Goal: Information Seeking & Learning: Learn about a topic

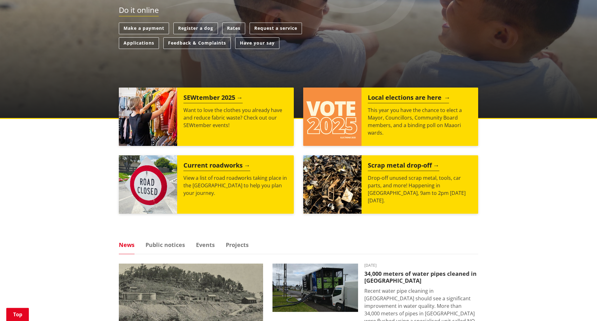
scroll to position [160, 0]
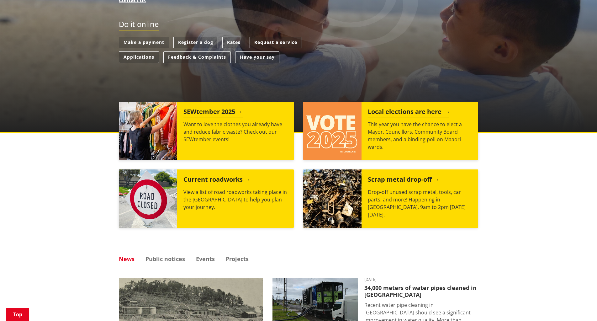
click at [395, 112] on h2 "Local elections are here" at bounding box center [408, 112] width 81 height 9
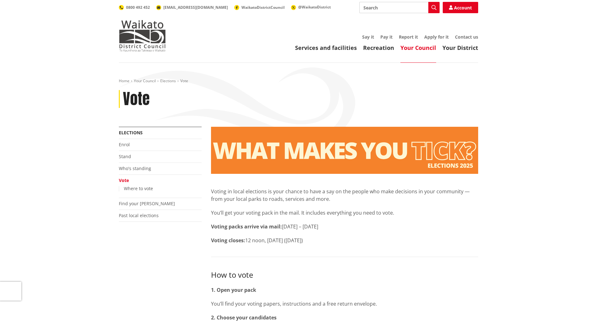
click at [415, 50] on link "Your Council" at bounding box center [418, 48] width 36 height 8
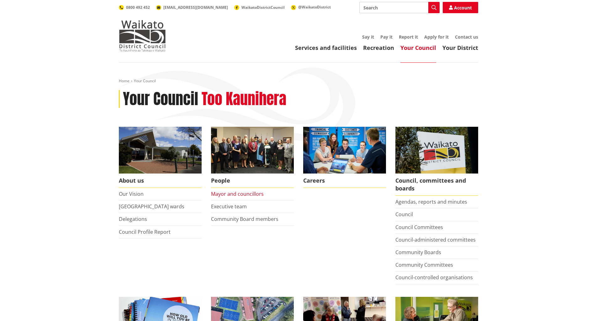
click at [238, 195] on link "Mayor and councillors" at bounding box center [237, 193] width 53 height 7
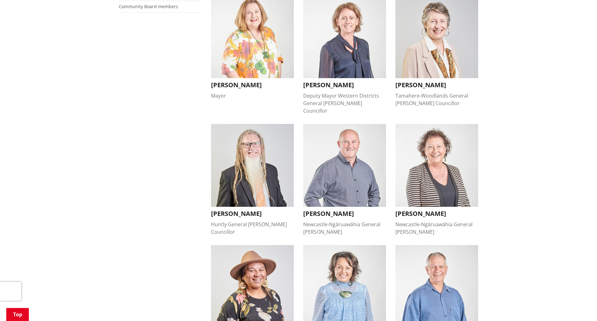
scroll to position [256, 0]
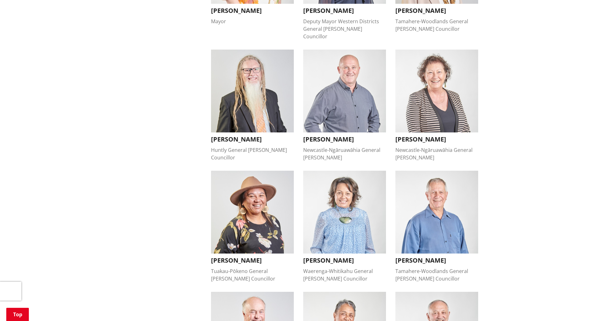
click at [268, 207] on img "button" at bounding box center [252, 211] width 83 height 83
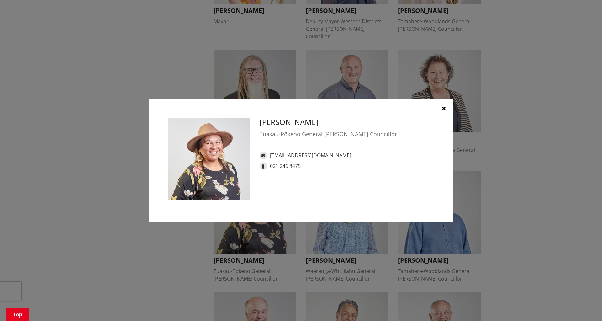
click at [442, 107] on icon "button" at bounding box center [443, 108] width 3 height 5
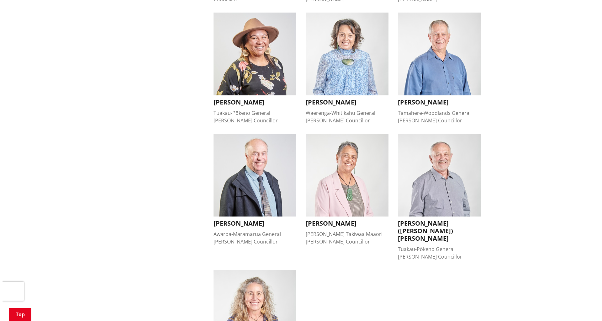
scroll to position [415, 0]
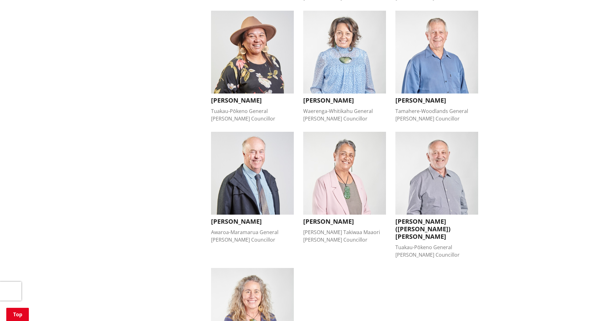
click at [434, 181] on img "button" at bounding box center [436, 173] width 83 height 83
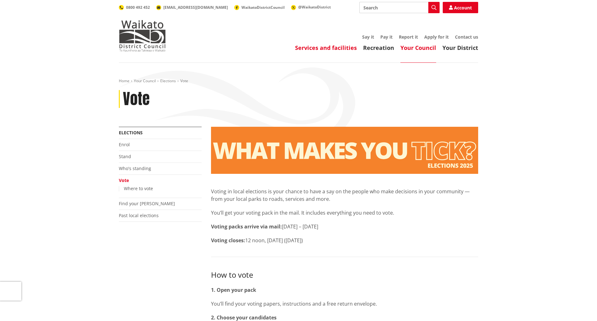
click at [328, 48] on link "Services and facilities" at bounding box center [326, 48] width 62 height 8
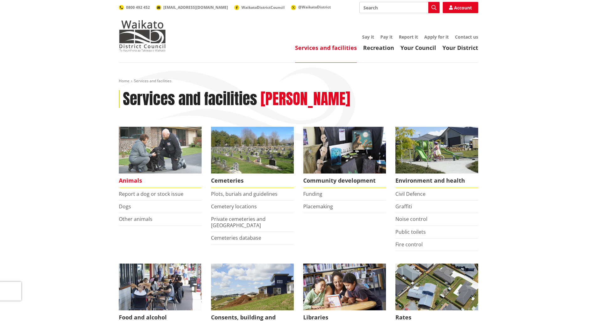
click at [136, 181] on span "Animals" at bounding box center [160, 180] width 83 height 14
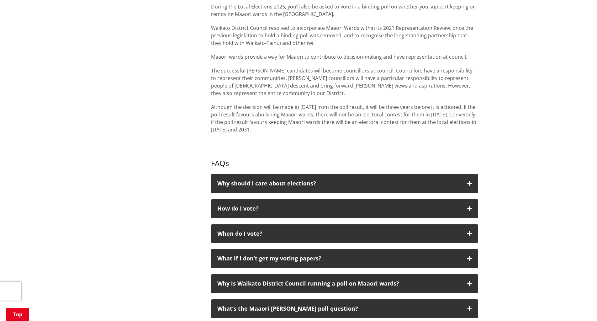
scroll to position [543, 0]
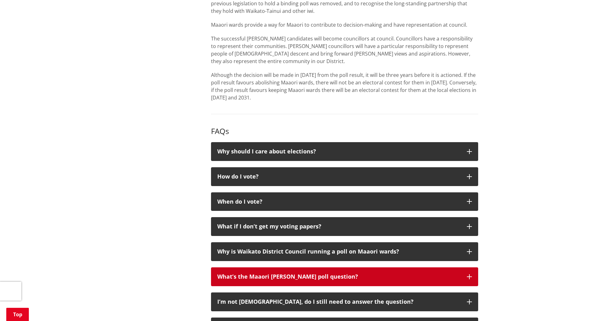
click at [469, 275] on icon "button" at bounding box center [469, 276] width 5 height 5
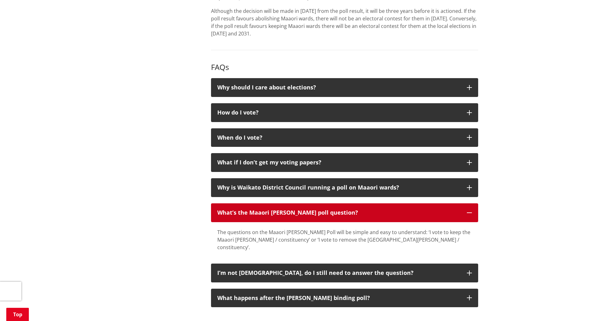
scroll to position [639, 0]
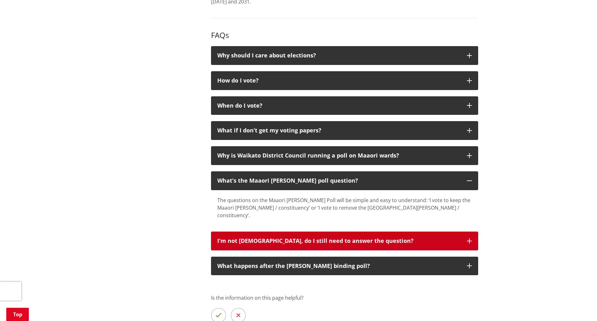
click at [470, 238] on icon "button" at bounding box center [469, 240] width 5 height 5
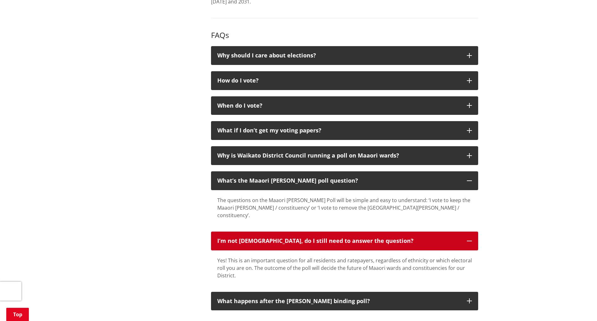
click at [469, 238] on icon "button" at bounding box center [469, 240] width 5 height 5
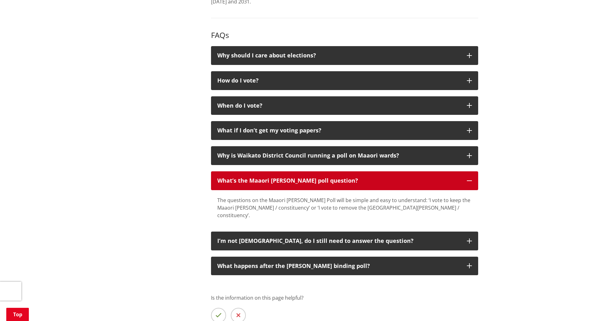
click at [469, 181] on icon "button" at bounding box center [469, 180] width 5 height 5
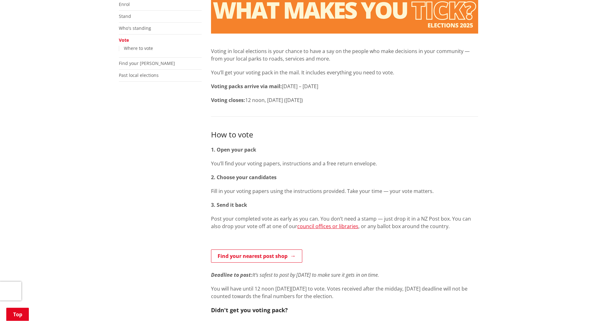
scroll to position [32, 0]
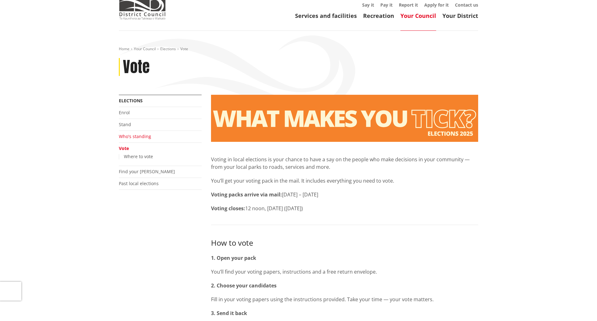
click at [132, 136] on link "Who's standing" at bounding box center [135, 136] width 32 height 6
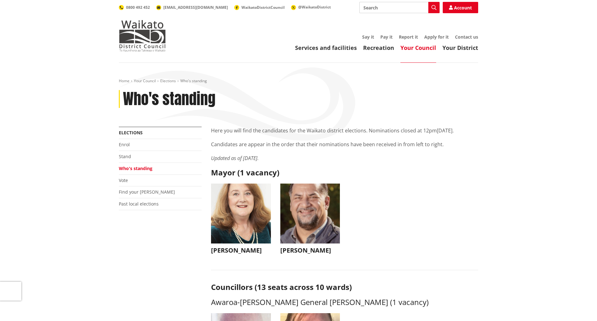
click at [299, 235] on img "button" at bounding box center [310, 213] width 60 height 60
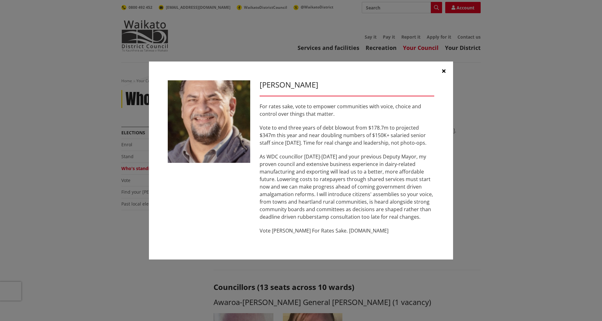
click at [444, 69] on icon "button" at bounding box center [443, 70] width 3 height 5
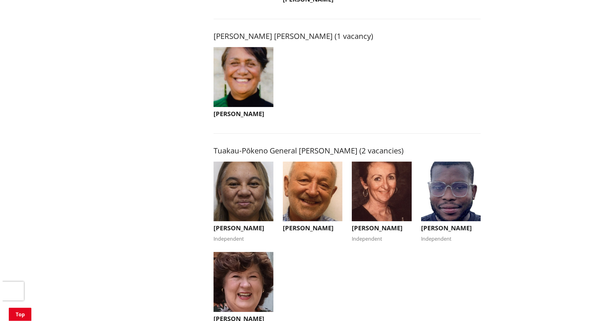
scroll to position [991, 0]
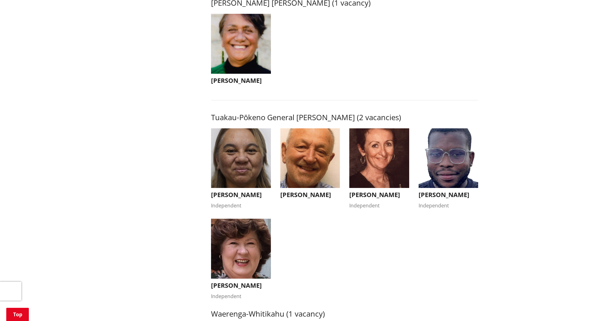
click at [236, 178] on img "button" at bounding box center [241, 158] width 60 height 60
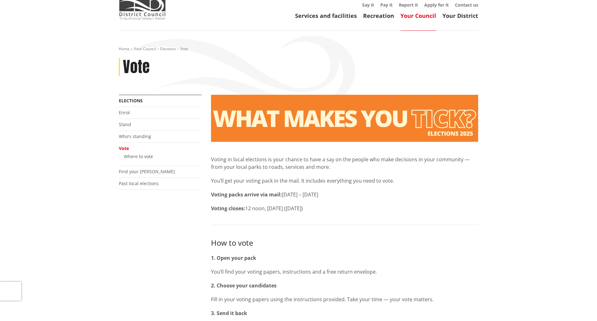
scroll to position [32, 0]
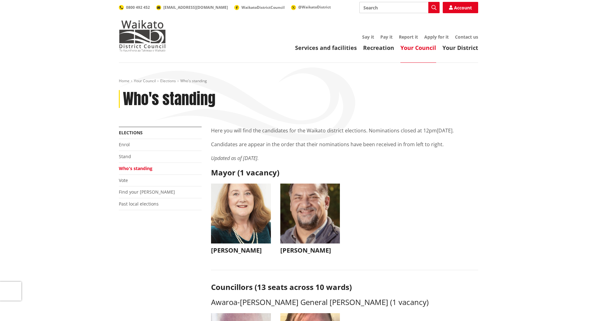
scroll to position [991, 0]
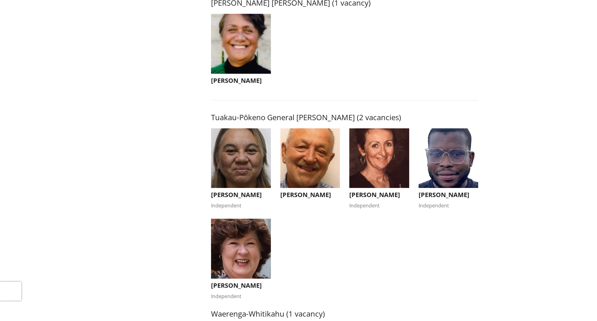
click at [306, 158] on img "button" at bounding box center [310, 158] width 60 height 60
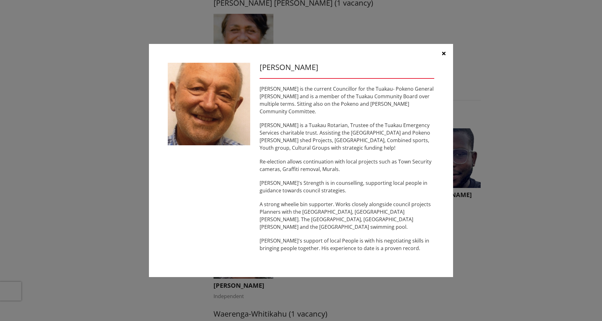
click at [441, 57] on button "button" at bounding box center [443, 53] width 19 height 19
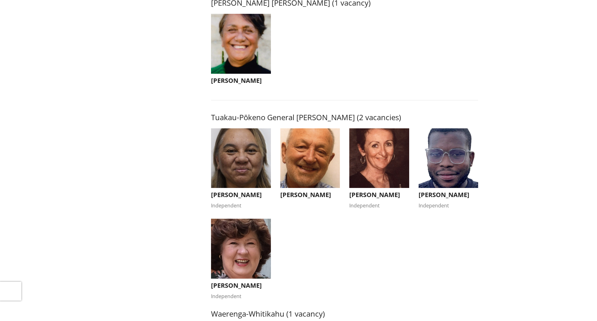
click at [369, 176] on img "button" at bounding box center [379, 158] width 60 height 60
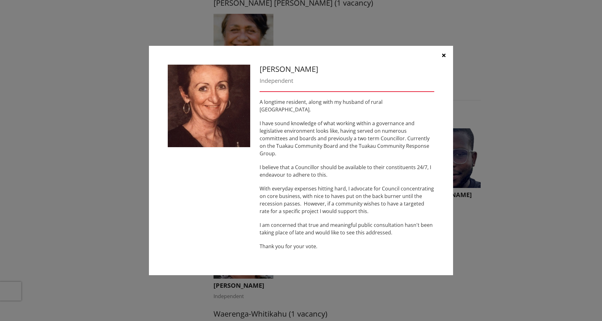
click at [443, 58] on icon "button" at bounding box center [443, 55] width 3 height 5
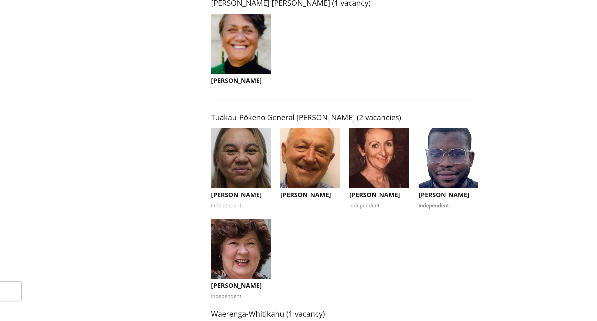
click at [449, 153] on img "button" at bounding box center [448, 158] width 60 height 60
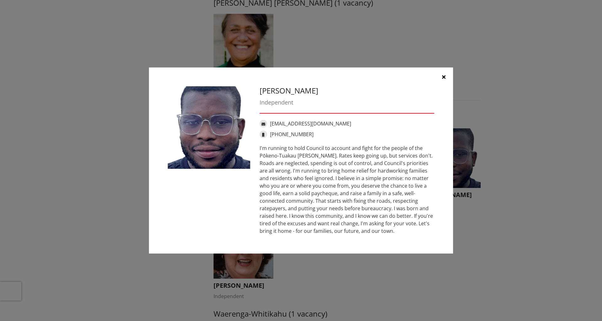
click at [443, 77] on icon "button" at bounding box center [443, 76] width 3 height 5
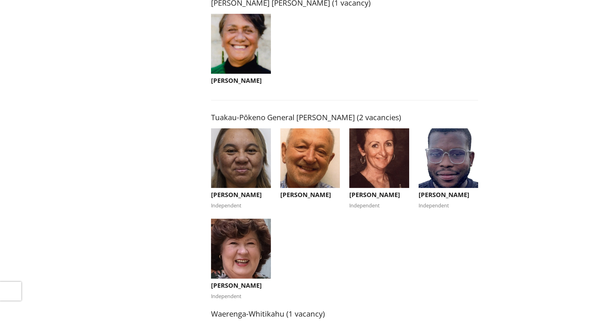
click at [250, 258] on img "button" at bounding box center [241, 248] width 60 height 60
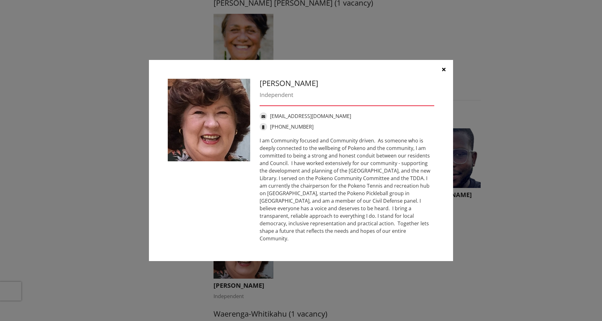
click at [442, 72] on icon "button" at bounding box center [443, 69] width 3 height 5
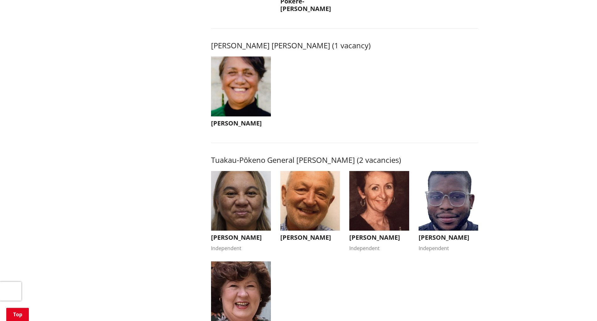
scroll to position [959, 0]
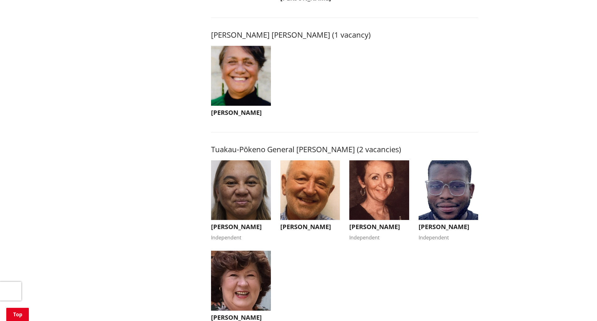
drag, startPoint x: 210, startPoint y: 225, endPoint x: 239, endPoint y: 227, distance: 29.5
drag, startPoint x: 255, startPoint y: 227, endPoint x: 213, endPoint y: 226, distance: 42.0
click at [214, 226] on h3 "[PERSON_NAME]" at bounding box center [241, 227] width 60 height 8
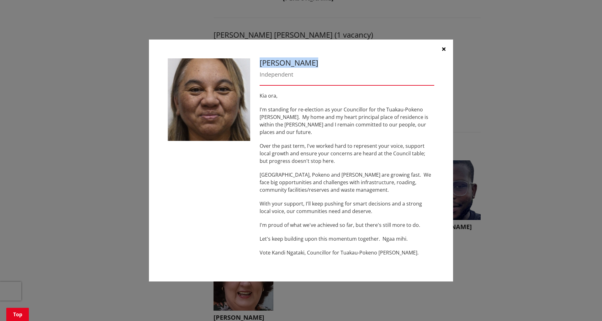
drag, startPoint x: 261, startPoint y: 67, endPoint x: 307, endPoint y: 67, distance: 46.1
click at [307, 67] on h3 "[PERSON_NAME]" at bounding box center [346, 62] width 175 height 9
copy h3 "[PERSON_NAME]"
click at [443, 50] on icon "button" at bounding box center [443, 48] width 3 height 5
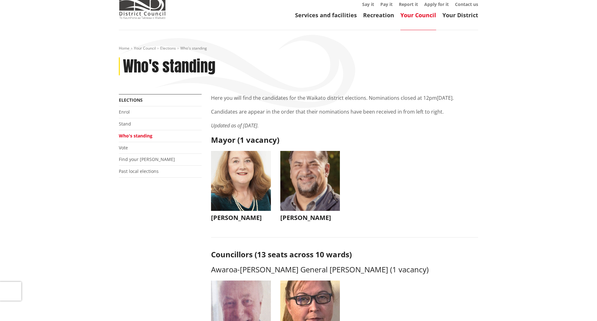
scroll to position [16, 0]
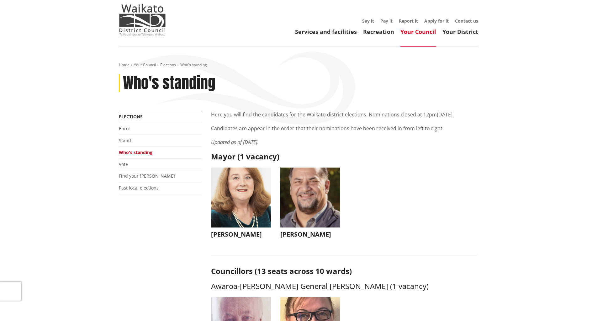
click at [254, 204] on img "button" at bounding box center [241, 197] width 60 height 60
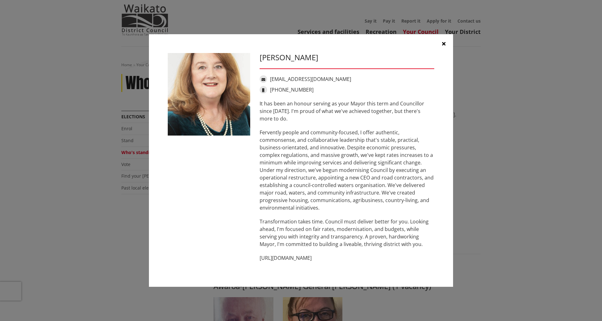
click at [444, 44] on icon "button" at bounding box center [443, 43] width 3 height 5
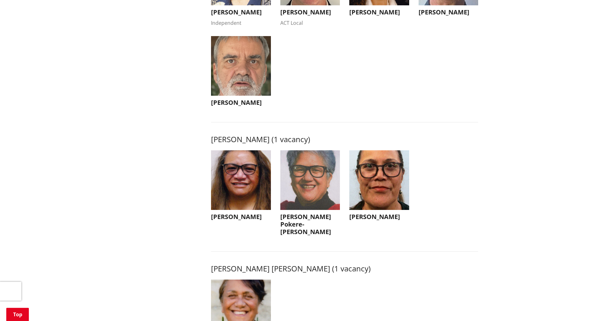
scroll to position [735, 0]
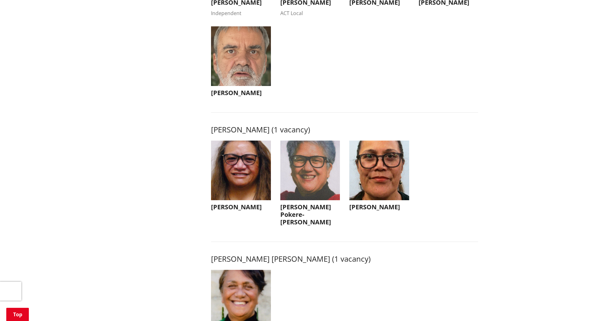
click at [241, 194] on img "button" at bounding box center [241, 170] width 60 height 60
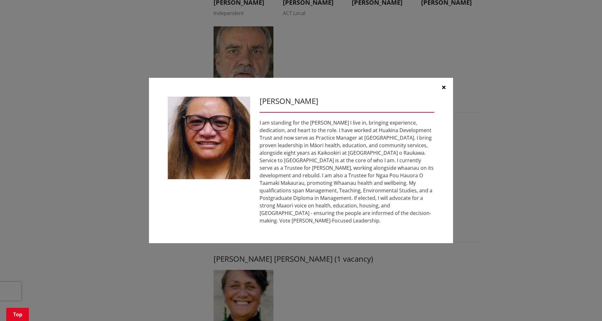
click at [445, 88] on icon "button" at bounding box center [443, 87] width 3 height 5
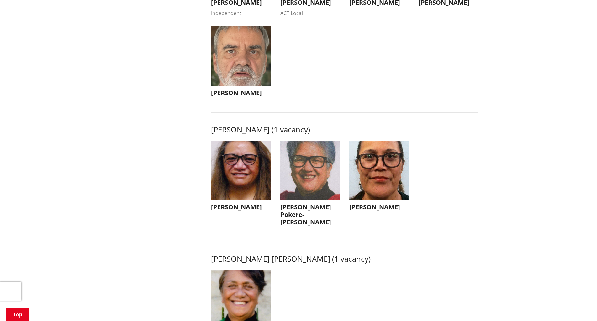
click at [321, 193] on img "button" at bounding box center [310, 170] width 60 height 60
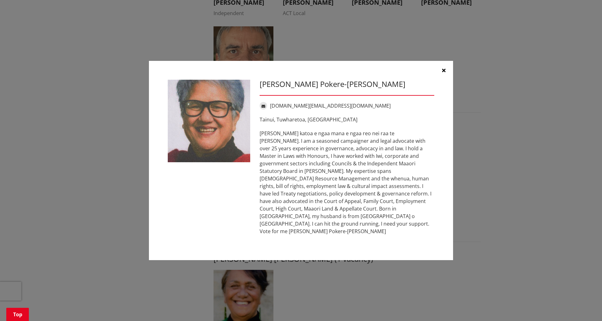
click at [445, 73] on icon "button" at bounding box center [443, 70] width 3 height 5
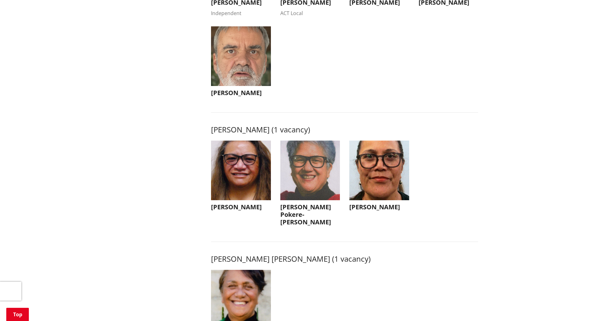
click at [386, 195] on img "button" at bounding box center [379, 170] width 60 height 60
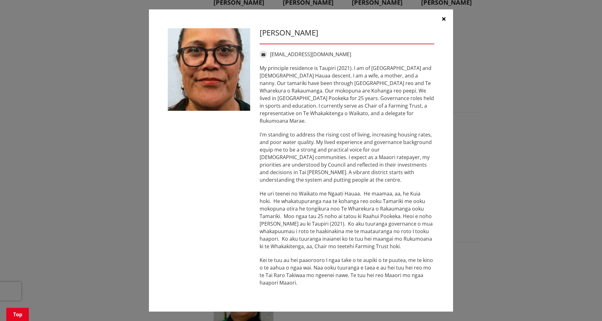
click at [443, 21] on icon "button" at bounding box center [443, 18] width 3 height 5
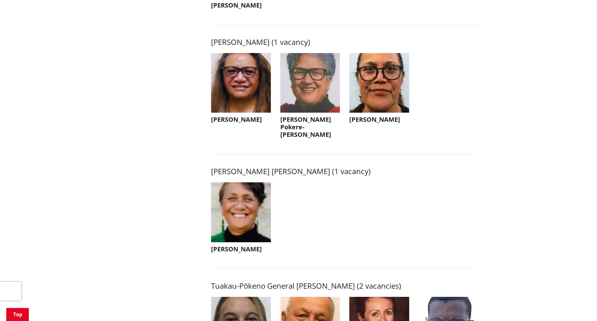
scroll to position [831, 0]
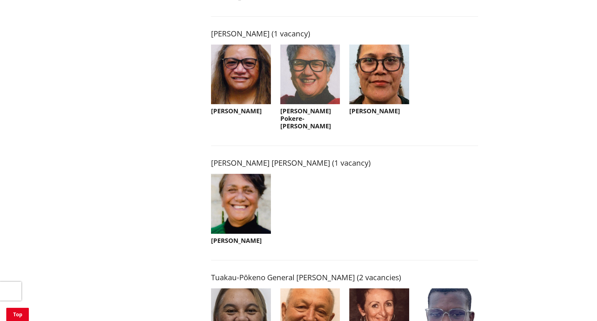
click at [245, 201] on img "button" at bounding box center [241, 204] width 60 height 60
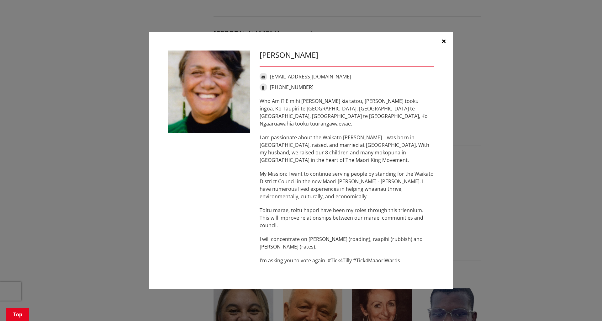
click at [444, 44] on icon "button" at bounding box center [443, 41] width 3 height 5
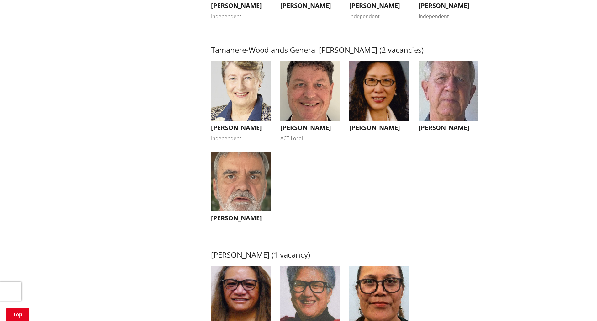
scroll to position [591, 0]
